Goal: Task Accomplishment & Management: Complete application form

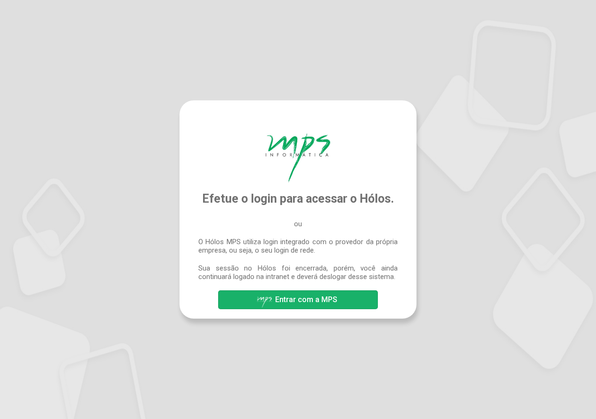
click at [321, 301] on span "Entrar com a MPS" at bounding box center [306, 299] width 62 height 9
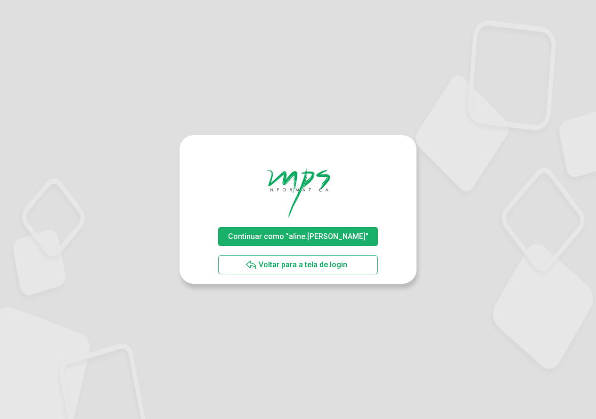
click at [308, 238] on span "Continuar como "aline.rodrigues"" at bounding box center [298, 236] width 140 height 9
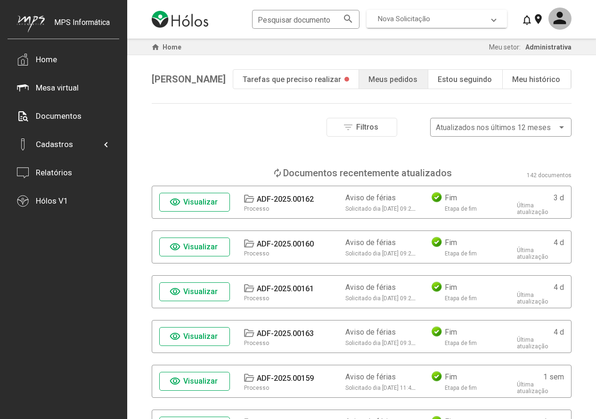
click at [408, 17] on span "Nova Solicitação" at bounding box center [404, 19] width 52 height 8
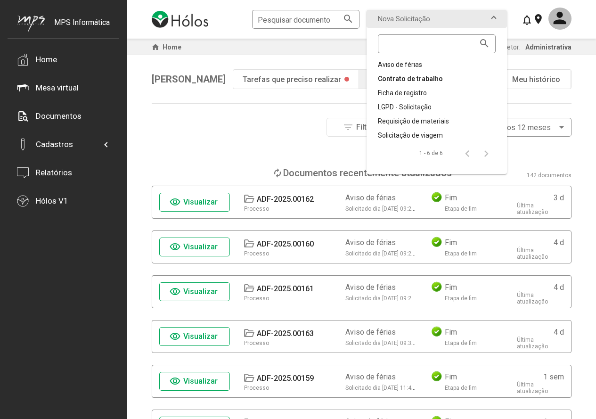
click at [406, 75] on div "Contrato de trabalho" at bounding box center [437, 78] width 118 height 9
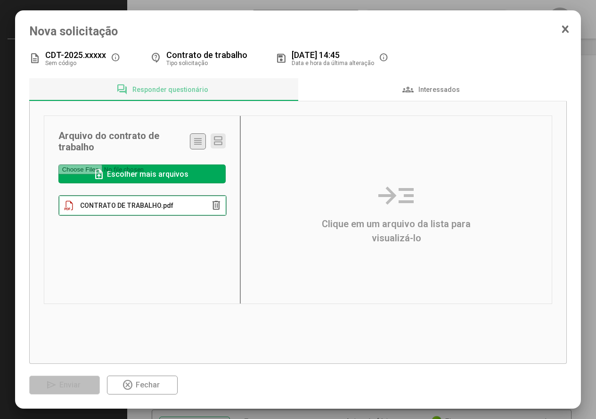
click at [160, 207] on span "CONTRATO DE TRABALHO.pdf" at bounding box center [126, 206] width 93 height 8
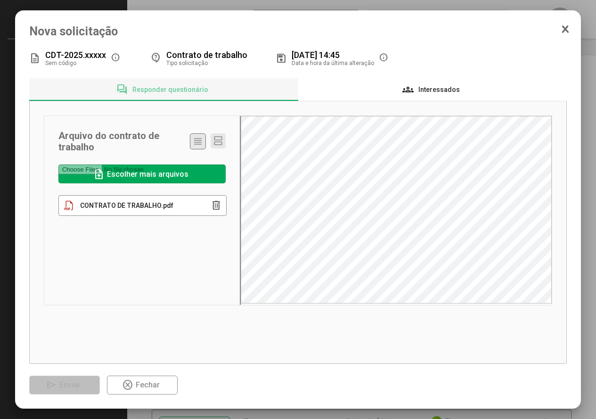
click at [425, 91] on span "Interessados" at bounding box center [439, 90] width 41 height 8
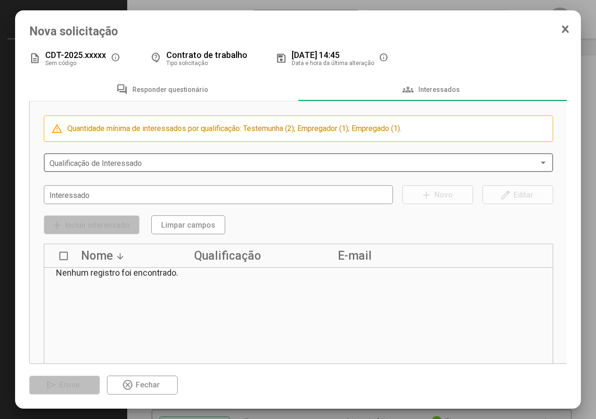
click at [97, 165] on span at bounding box center [294, 163] width 490 height 8
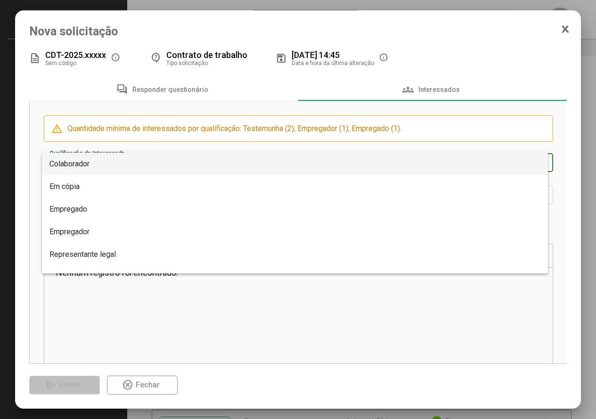
click at [214, 328] on div at bounding box center [298, 209] width 596 height 419
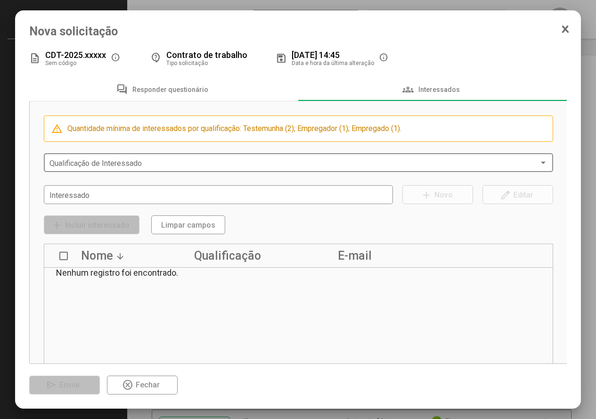
click at [92, 167] on span at bounding box center [294, 163] width 490 height 8
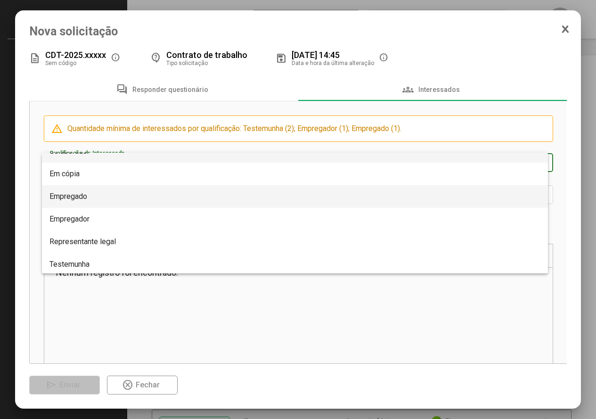
scroll to position [15, 0]
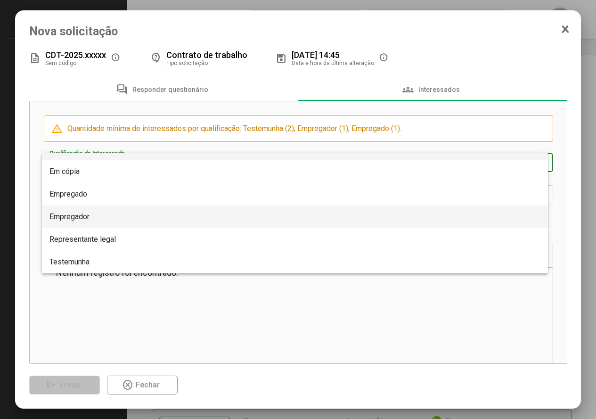
click at [114, 212] on span "Empregador" at bounding box center [295, 217] width 492 height 23
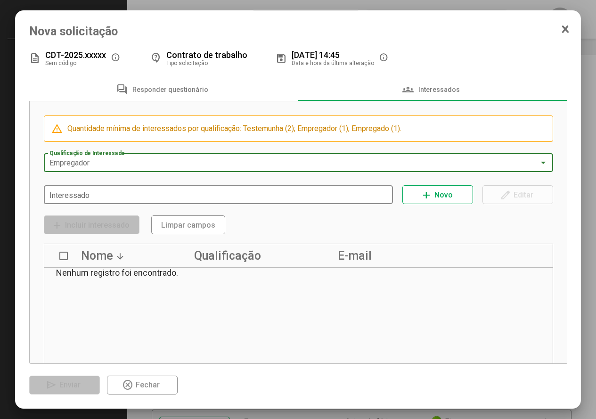
click at [93, 192] on input "Interessado" at bounding box center [218, 195] width 338 height 8
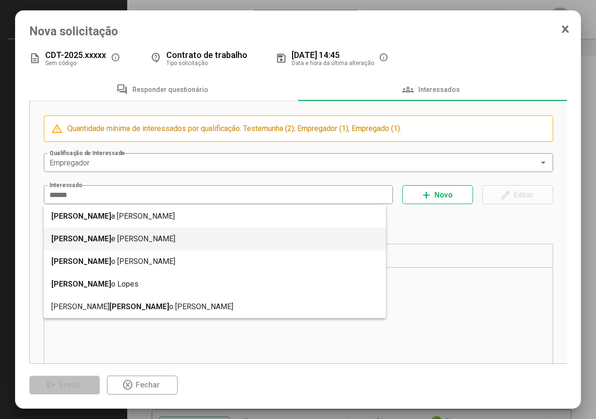
click at [113, 235] on mat-option "Adrian e Maria Possoli" at bounding box center [215, 239] width 343 height 23
type input "**********"
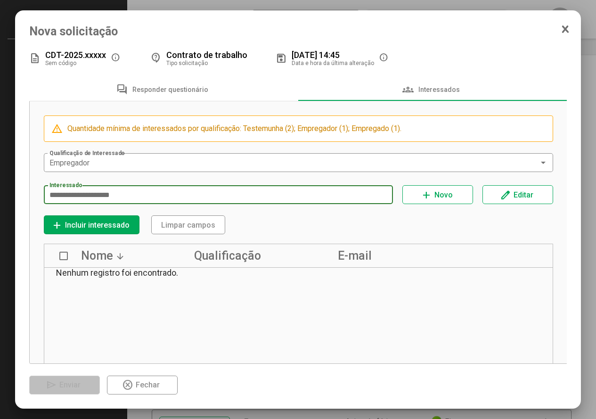
click at [116, 226] on span "Incluir interessado" at bounding box center [97, 225] width 65 height 9
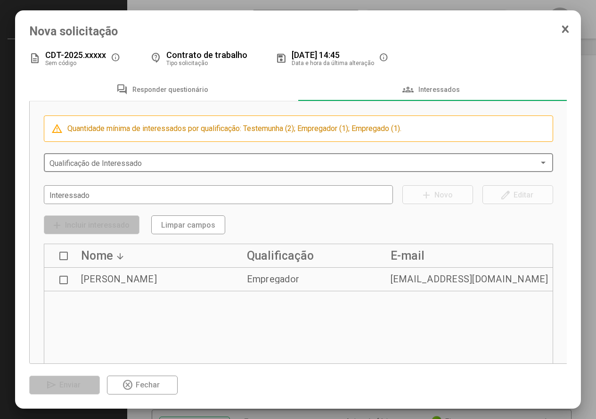
click at [99, 165] on span at bounding box center [294, 163] width 490 height 8
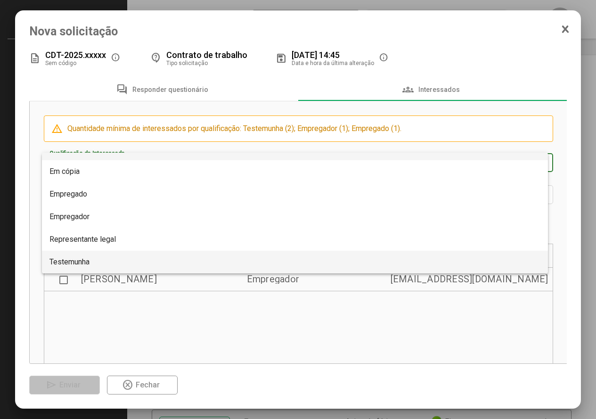
click at [84, 256] on span "Testemunha" at bounding box center [295, 262] width 492 height 23
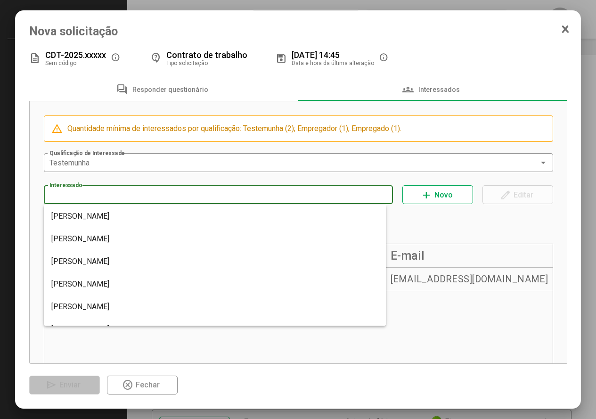
click at [95, 198] on input "Interessado" at bounding box center [218, 195] width 338 height 8
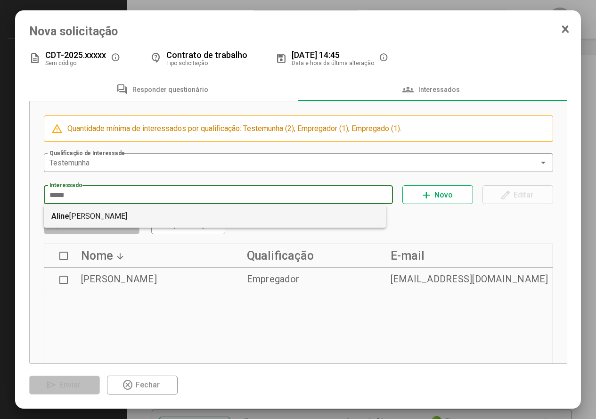
click at [99, 213] on mat-option "Aline Cristine Rodrigues" at bounding box center [215, 216] width 343 height 23
type input "**********"
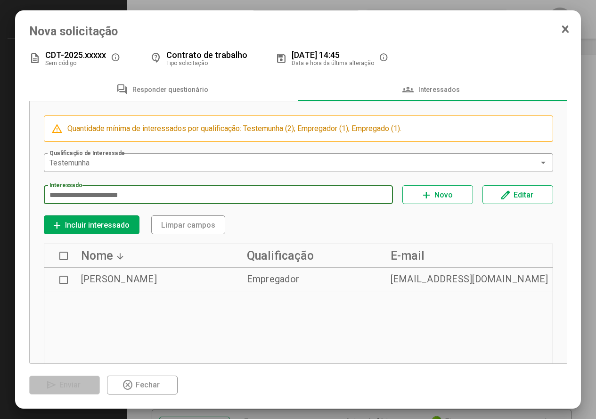
click at [92, 221] on span "add Incluir interessado" at bounding box center [91, 225] width 81 height 16
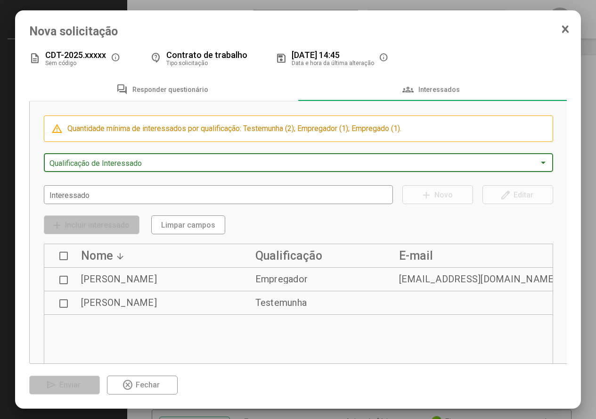
click at [87, 162] on span at bounding box center [294, 163] width 490 height 8
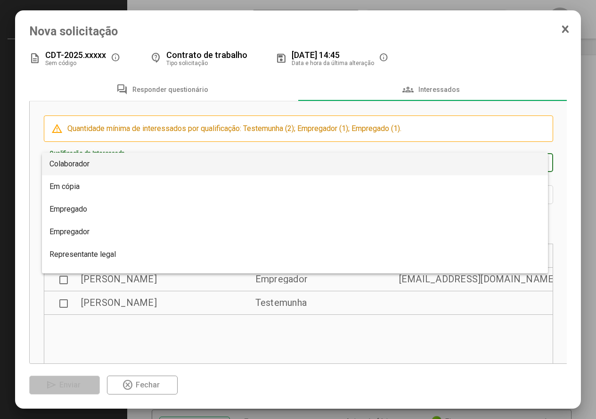
click at [87, 162] on span "Colaborador" at bounding box center [69, 163] width 40 height 9
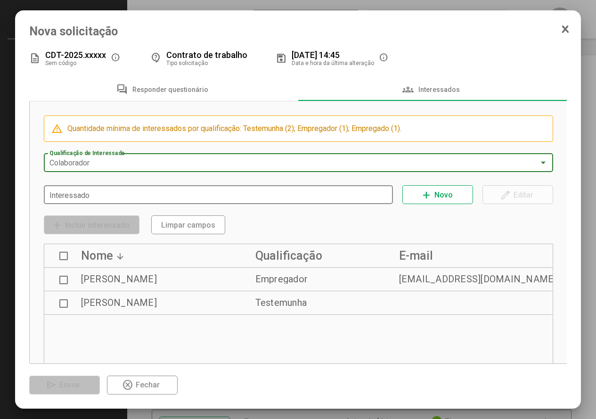
click at [85, 192] on input "Interessado" at bounding box center [218, 195] width 338 height 8
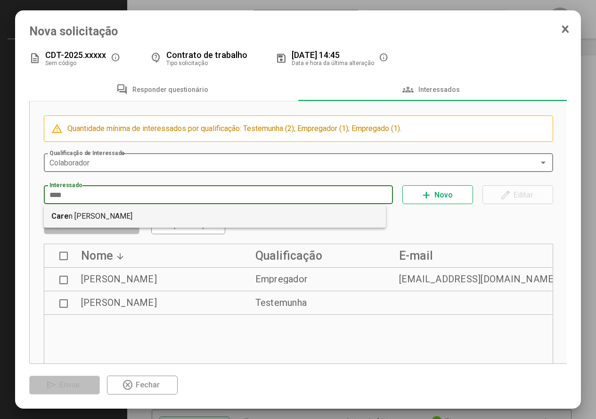
click at [108, 214] on mat-option "Care n Cauana de Souza Miranda" at bounding box center [215, 216] width 343 height 23
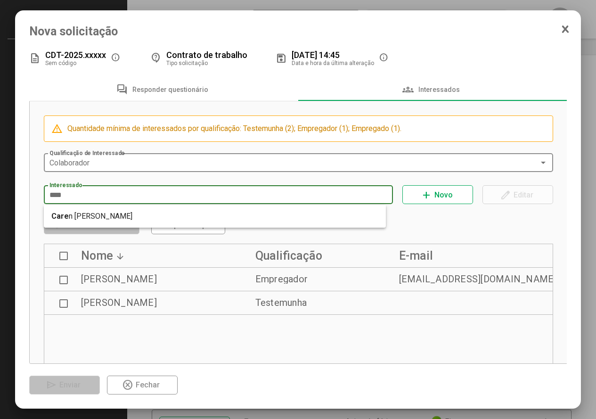
type input "**********"
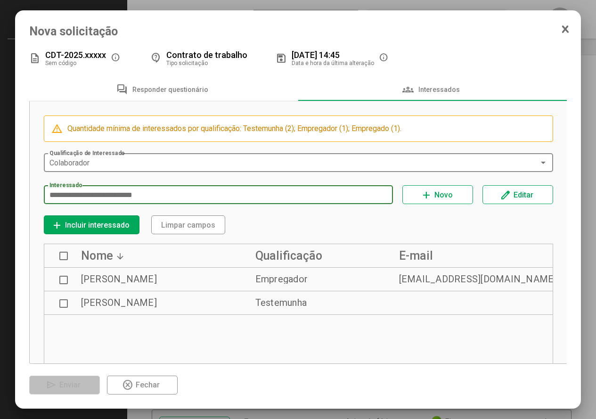
click at [111, 226] on span "Incluir interessado" at bounding box center [97, 225] width 65 height 9
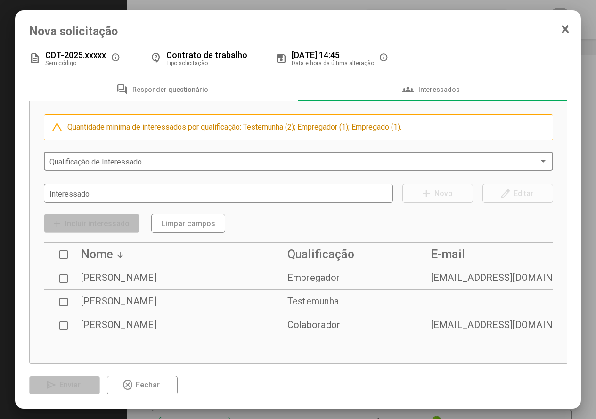
scroll to position [0, 0]
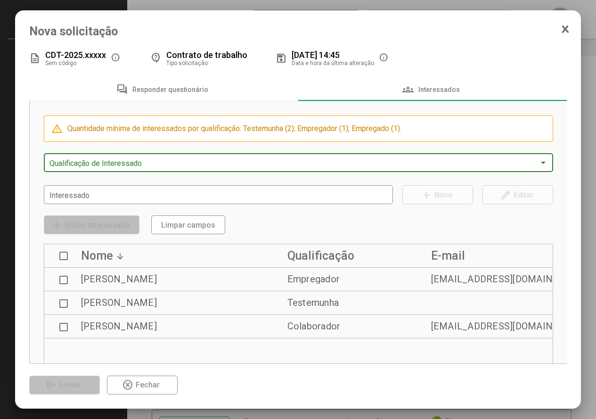
click at [82, 165] on span at bounding box center [294, 163] width 490 height 8
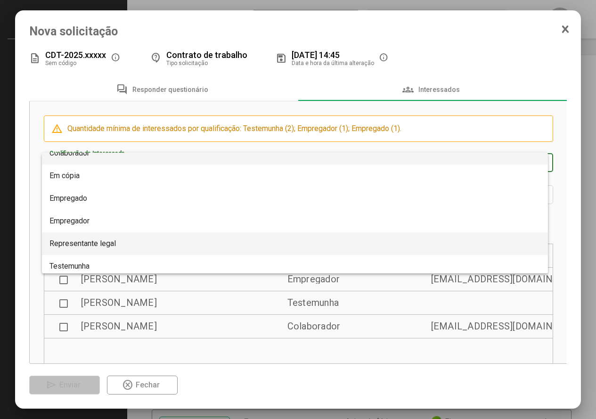
scroll to position [15, 0]
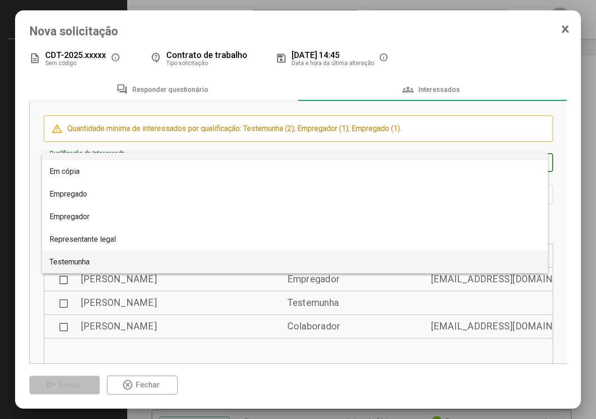
click at [103, 263] on span "Testemunha" at bounding box center [295, 262] width 492 height 23
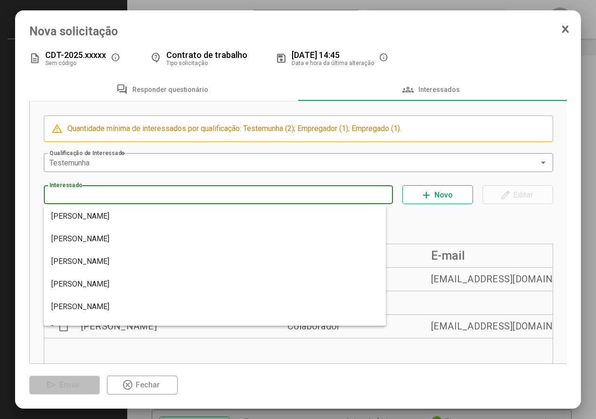
click at [106, 197] on input "Interessado" at bounding box center [218, 195] width 338 height 8
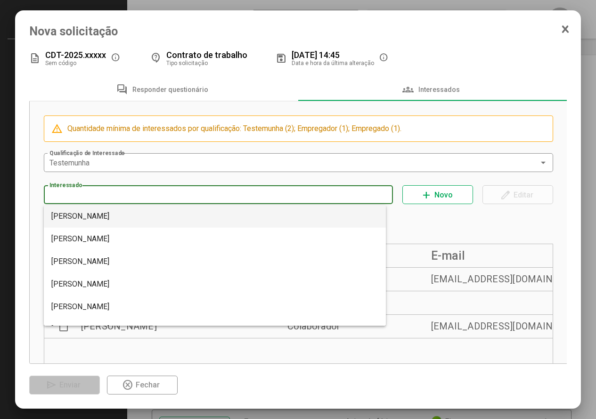
click at [107, 218] on mat-option "Adriane Maria Possoli" at bounding box center [215, 216] width 343 height 23
type input "**********"
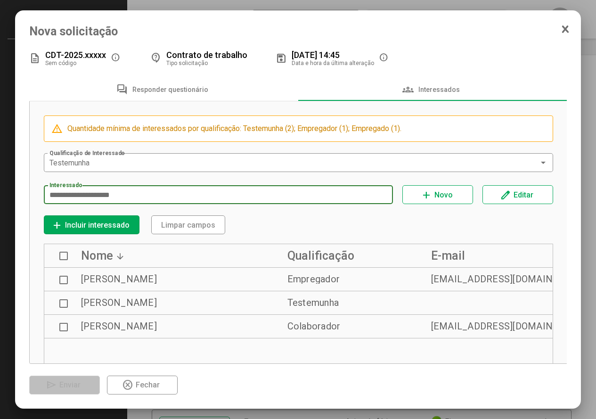
click at [108, 223] on span "Incluir interessado" at bounding box center [97, 225] width 65 height 9
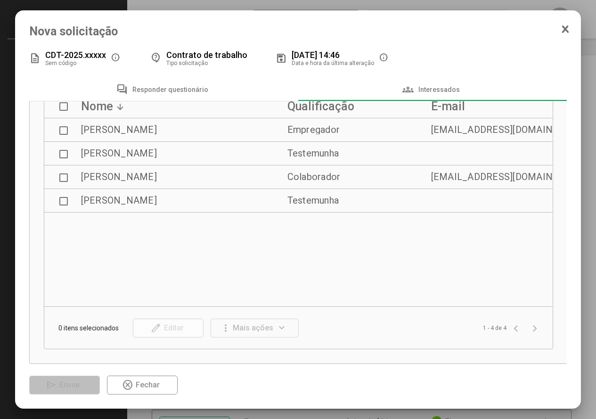
scroll to position [0, 0]
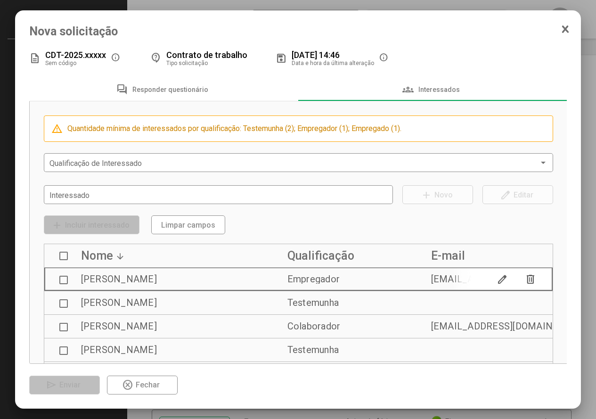
click at [63, 281] on span at bounding box center [63, 280] width 8 height 8
click at [524, 279] on mat-icon "delete" at bounding box center [531, 279] width 14 height 14
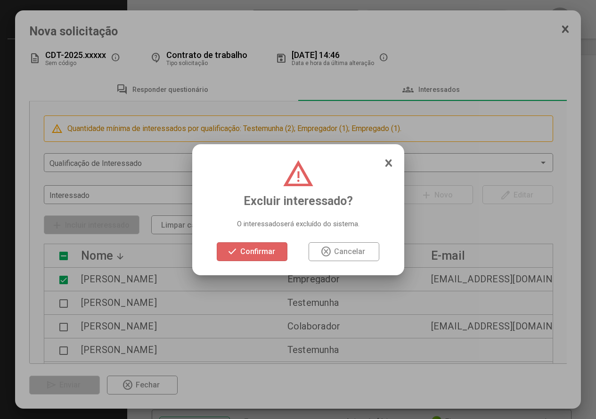
click at [252, 249] on span "Confirmar" at bounding box center [257, 251] width 35 height 9
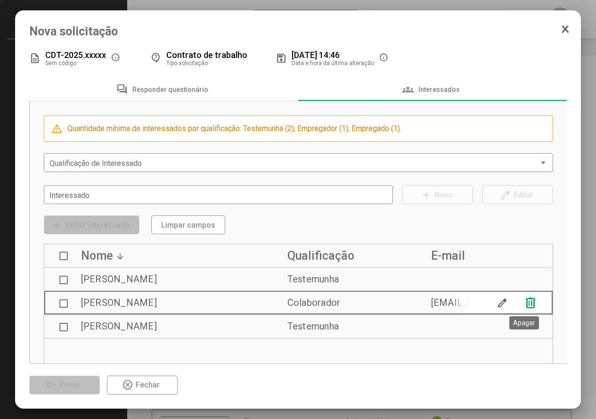
click at [526, 305] on mat-icon "delete" at bounding box center [531, 303] width 14 height 14
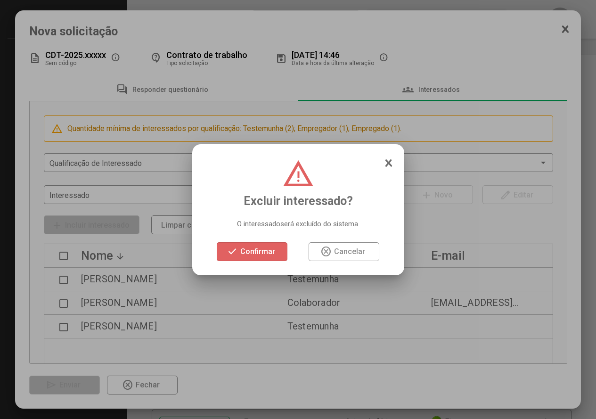
click at [265, 250] on span "Confirmar" at bounding box center [257, 251] width 35 height 9
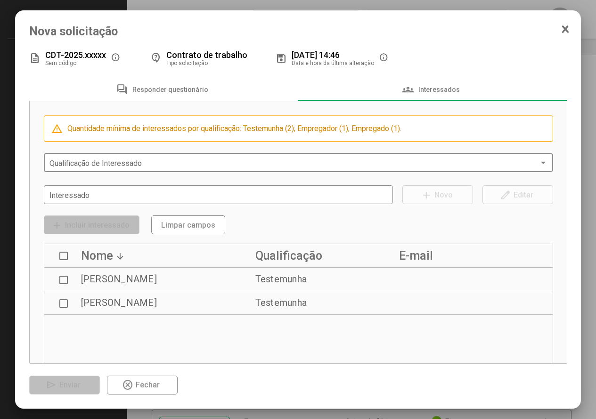
click at [98, 159] on div "Qualificação de Interessado" at bounding box center [298, 161] width 499 height 21
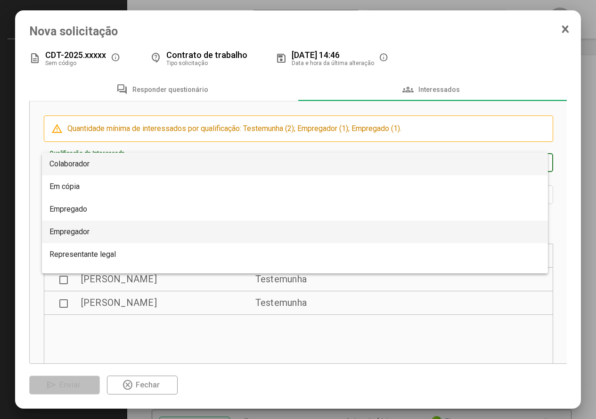
click at [84, 228] on span "Empregador" at bounding box center [69, 231] width 40 height 9
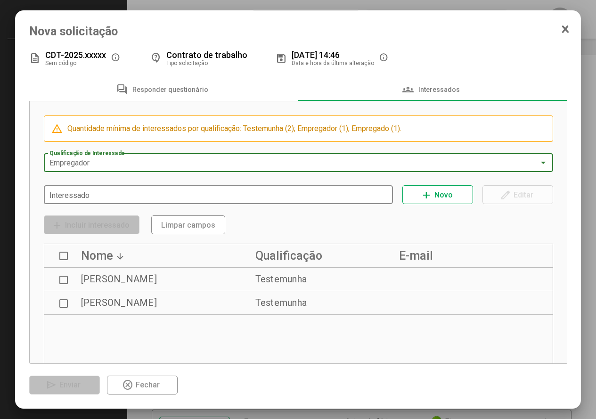
click at [92, 201] on div "Interessado" at bounding box center [218, 193] width 338 height 21
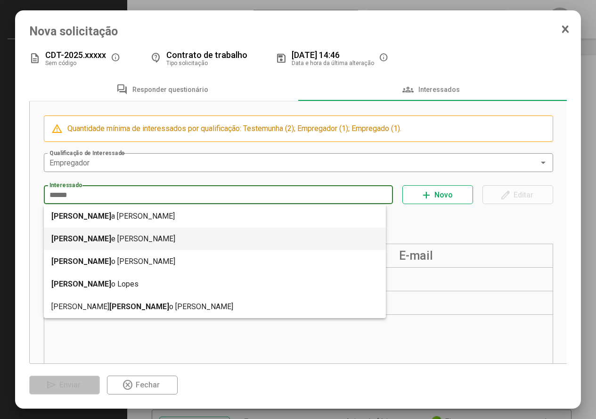
click at [88, 238] on mat-option "Adrian e Maria Possoli" at bounding box center [215, 239] width 343 height 23
type input "**********"
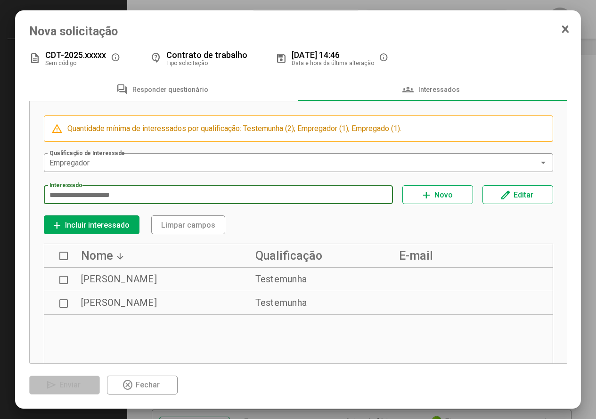
click at [102, 220] on span "add Incluir interessado" at bounding box center [91, 225] width 81 height 16
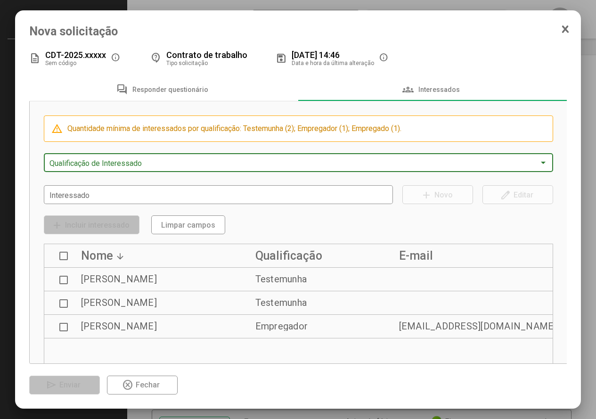
click at [91, 161] on span at bounding box center [294, 163] width 490 height 8
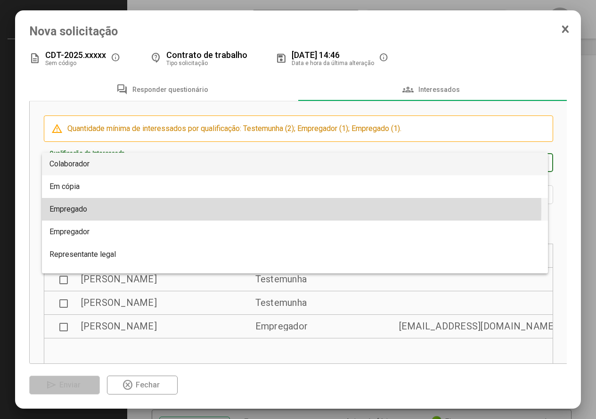
click at [92, 208] on span "Empregado" at bounding box center [295, 209] width 492 height 23
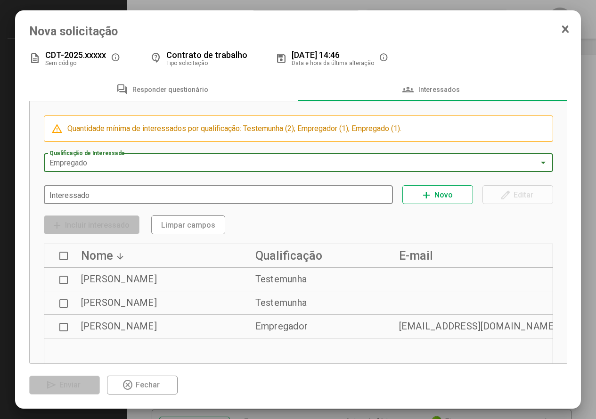
click at [107, 190] on div "Interessado" at bounding box center [218, 193] width 338 height 21
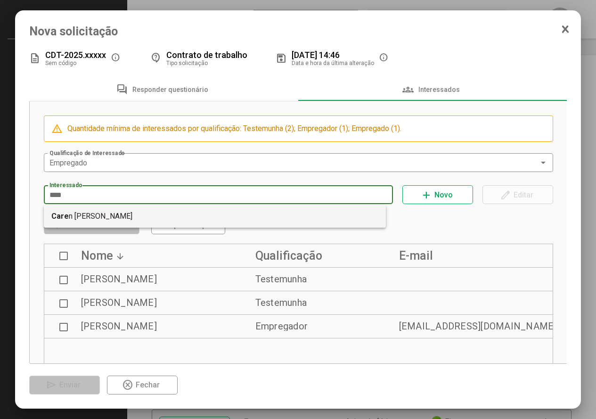
click at [115, 215] on mat-option "Care n Cauana de Souza Miranda" at bounding box center [215, 216] width 343 height 23
type input "**********"
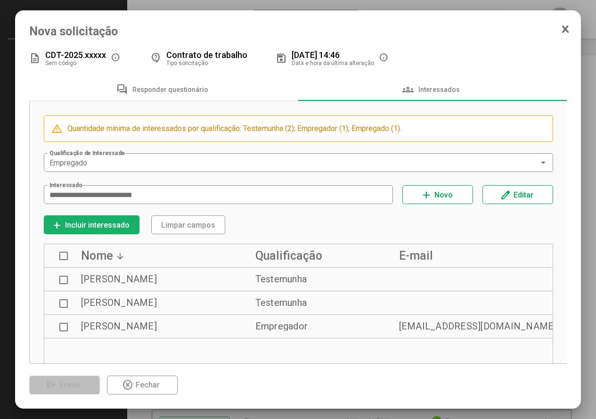
click at [95, 225] on span "Incluir interessado" at bounding box center [97, 225] width 65 height 9
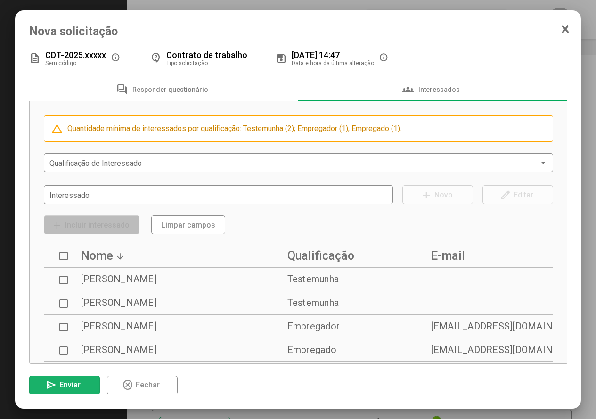
click at [84, 380] on button "send Enviar" at bounding box center [64, 385] width 71 height 19
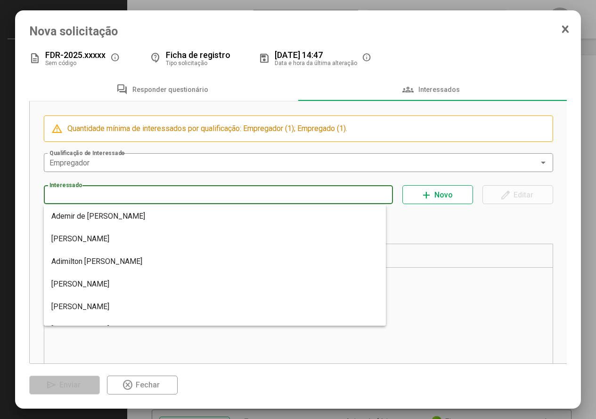
type input "**********"
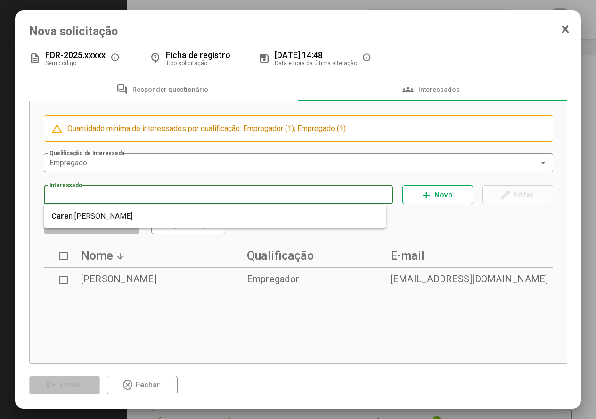
type input "**********"
